Goal: Task Accomplishment & Management: Use online tool/utility

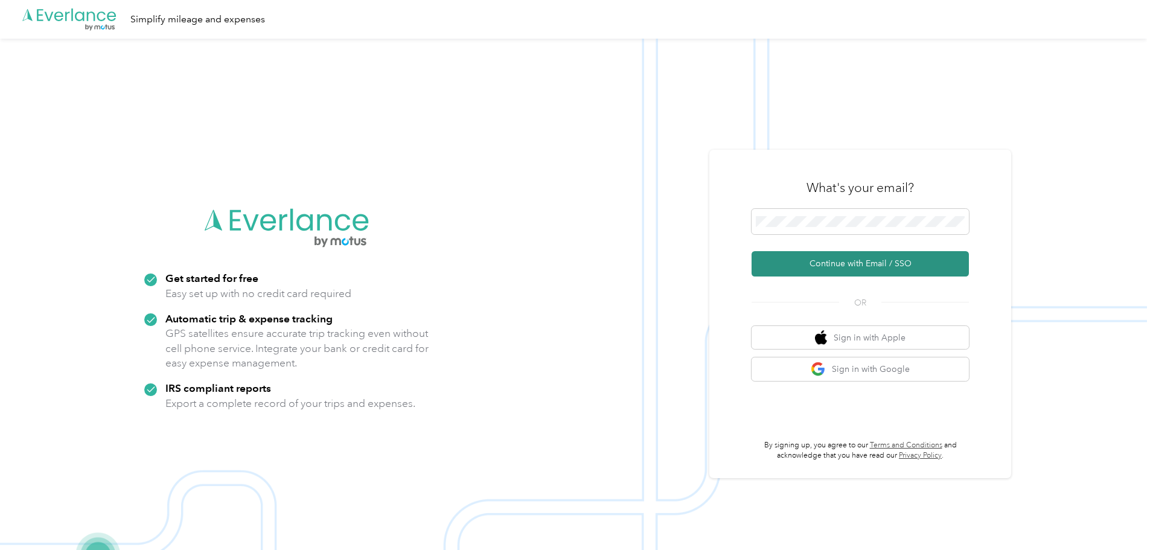
click at [878, 263] on button "Continue with Email / SSO" at bounding box center [859, 263] width 217 height 25
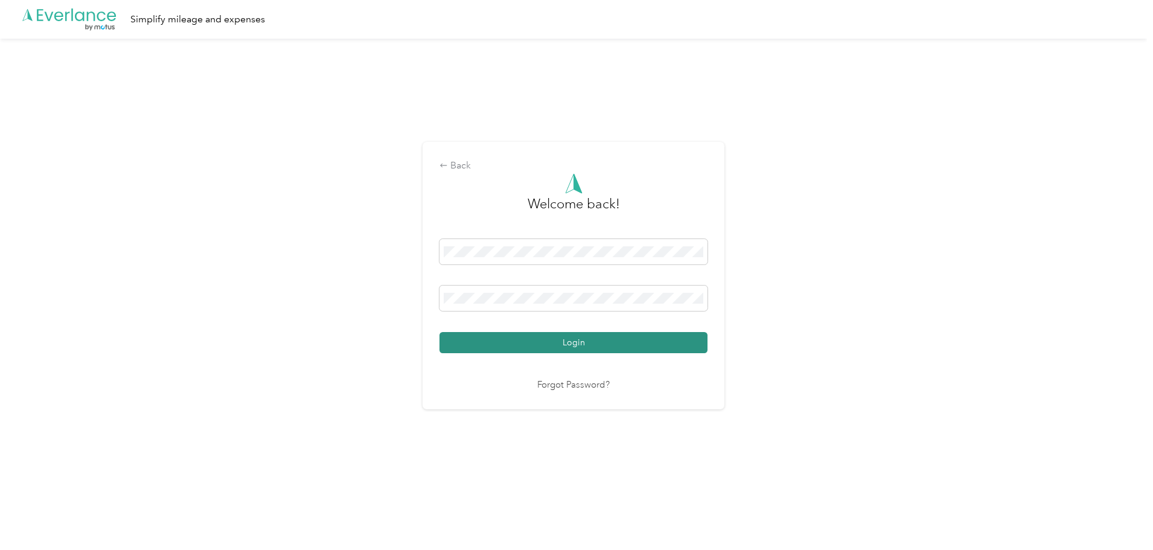
click at [561, 338] on button "Login" at bounding box center [573, 342] width 268 height 21
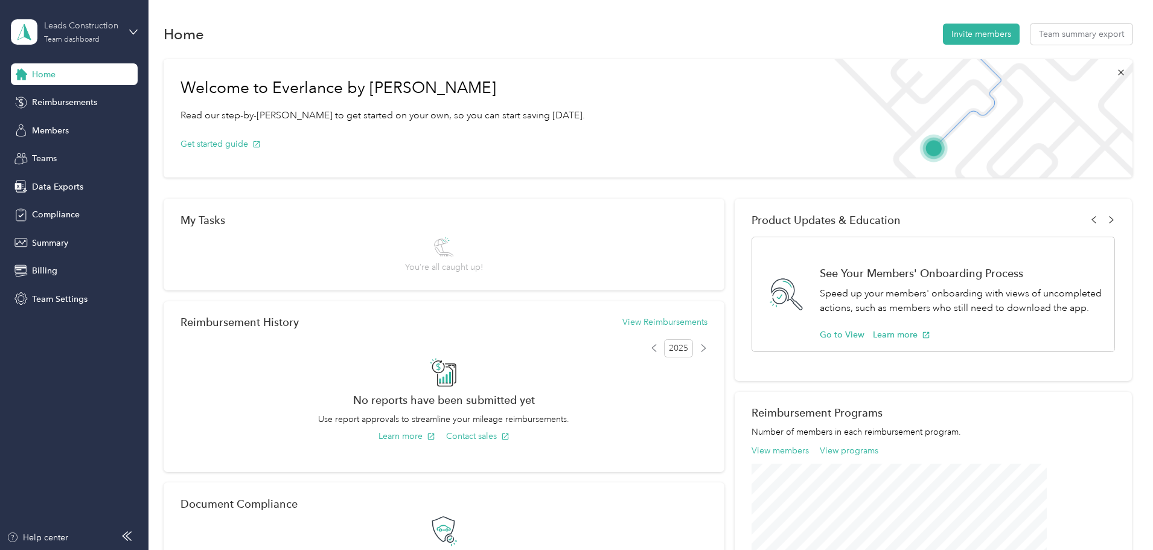
click at [106, 25] on div "Leads Construction" at bounding box center [81, 25] width 75 height 13
click at [83, 97] on div "Team dashboard" at bounding box center [55, 99] width 66 height 13
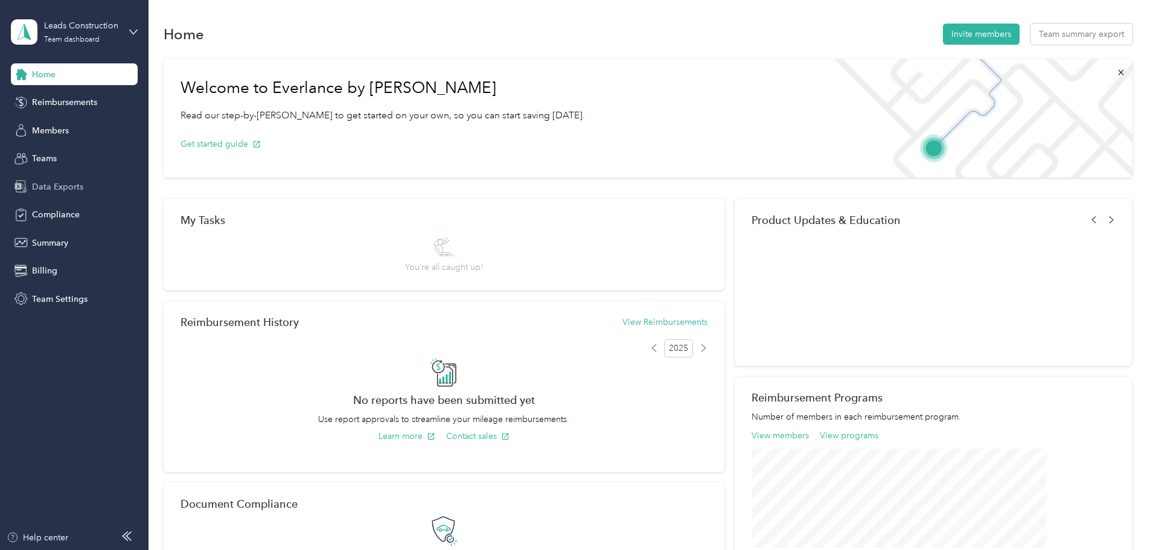
click at [64, 185] on span "Data Exports" at bounding box center [57, 186] width 51 height 13
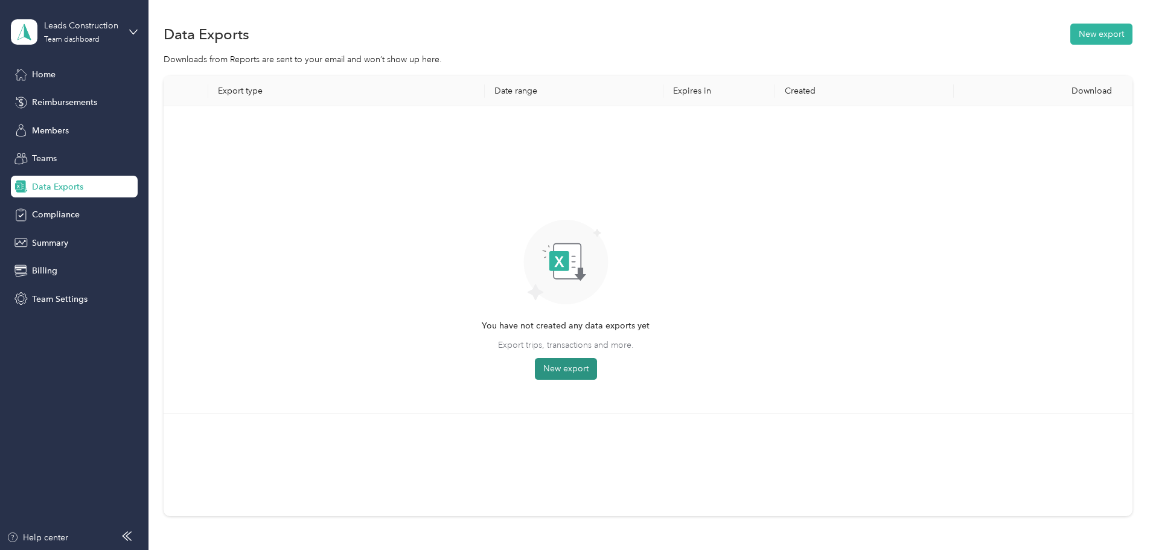
click at [597, 369] on button "New export" at bounding box center [566, 369] width 62 height 22
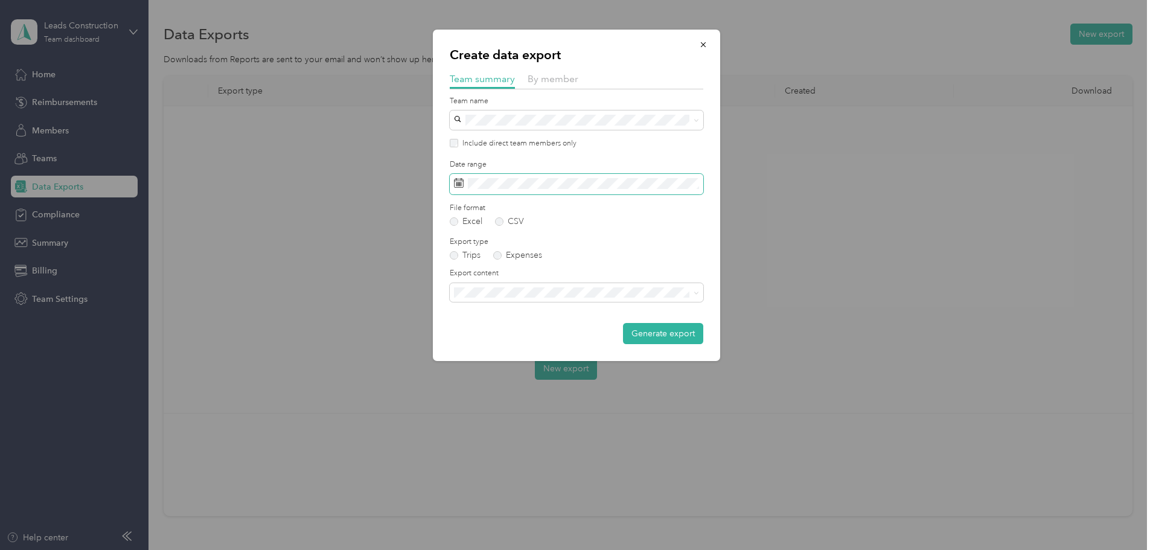
click at [456, 180] on icon at bounding box center [459, 183] width 10 height 10
click at [456, 183] on icon at bounding box center [459, 183] width 10 height 10
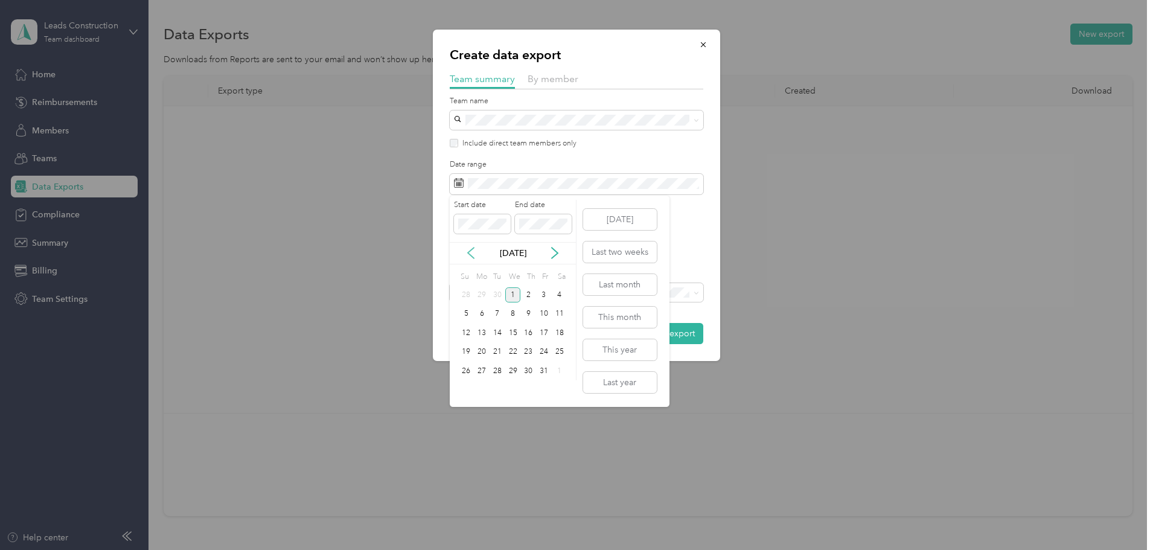
click at [469, 249] on icon at bounding box center [471, 253] width 12 height 12
click at [479, 294] on div "1" at bounding box center [482, 294] width 16 height 15
click at [500, 371] on div "30" at bounding box center [497, 370] width 16 height 15
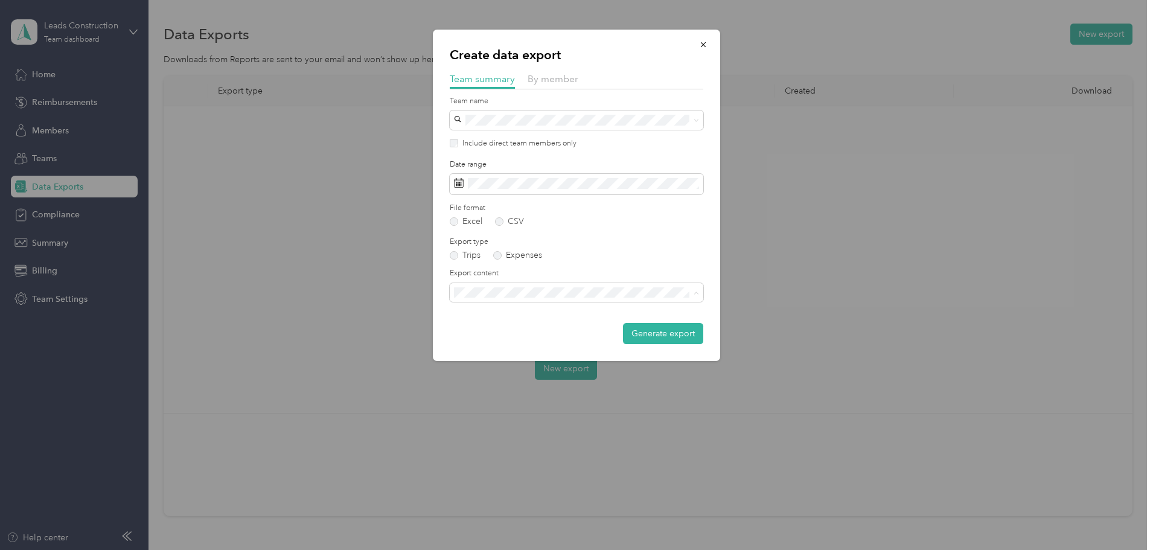
click at [578, 334] on div "Summary and full trips list" at bounding box center [576, 334] width 237 height 13
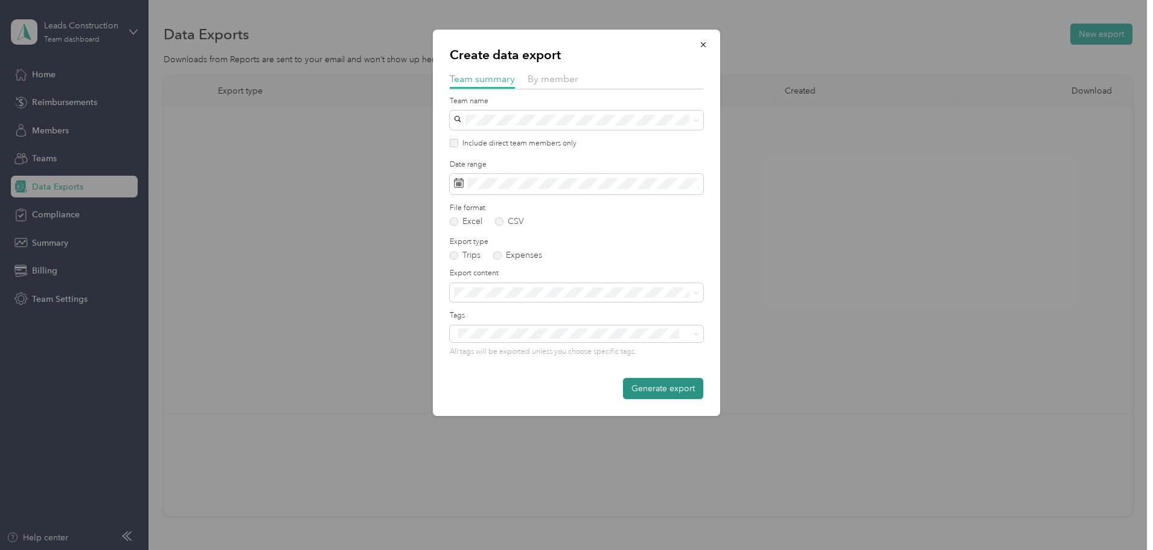
click at [657, 386] on button "Generate export" at bounding box center [663, 388] width 80 height 21
